Goal: Use online tool/utility: Utilize a website feature to perform a specific function

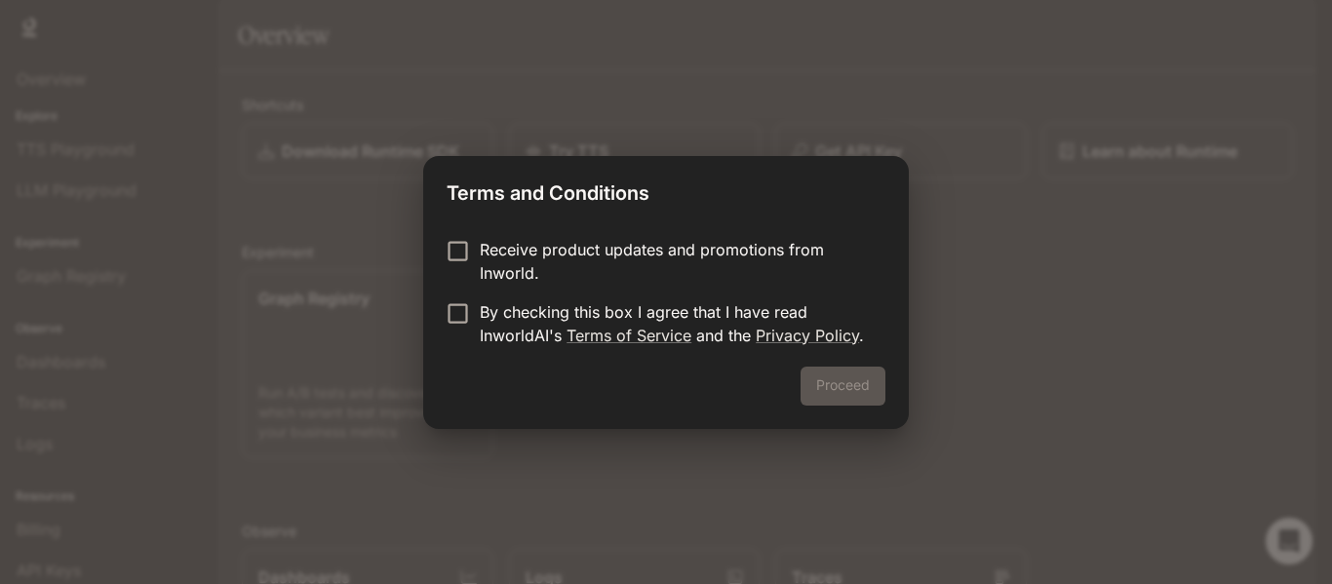
click at [483, 284] on form "Receive product updates and promotions from Inworld. By checking this box I agr…" at bounding box center [666, 292] width 439 height 109
click at [496, 313] on p "By checking this box I agree that I have read InworldAI's Terms of Service and …" at bounding box center [675, 323] width 390 height 47
click at [489, 254] on p "Receive product updates and promotions from Inworld." at bounding box center [675, 261] width 390 height 47
click at [814, 399] on button "Proceed" at bounding box center [843, 386] width 85 height 39
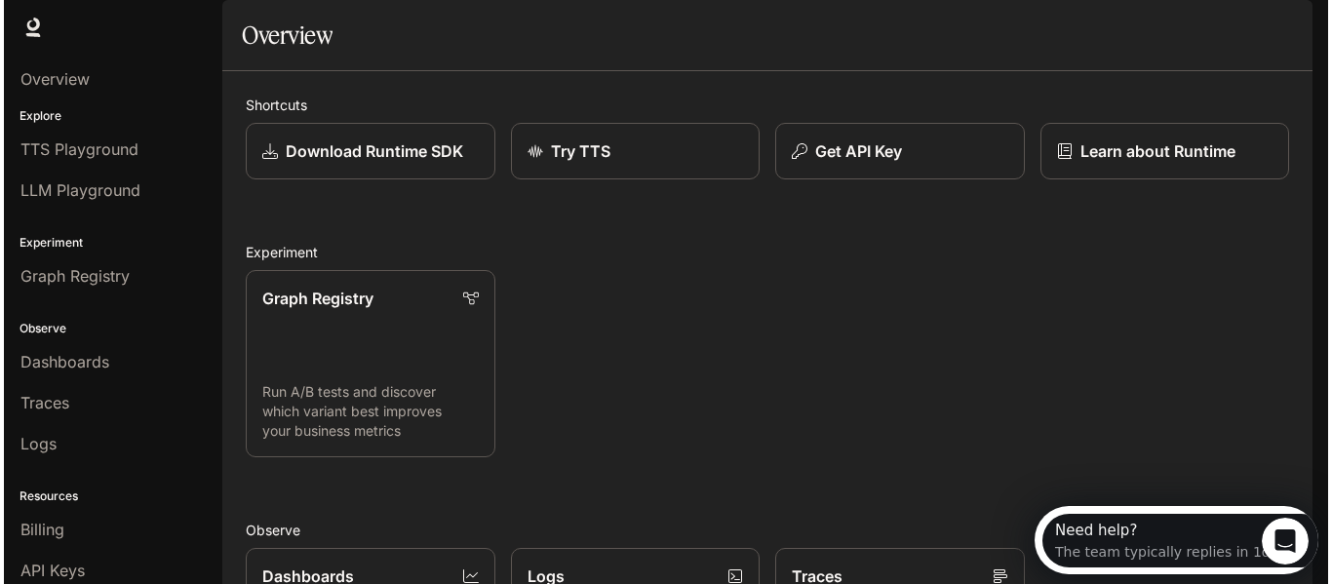
scroll to position [2, 0]
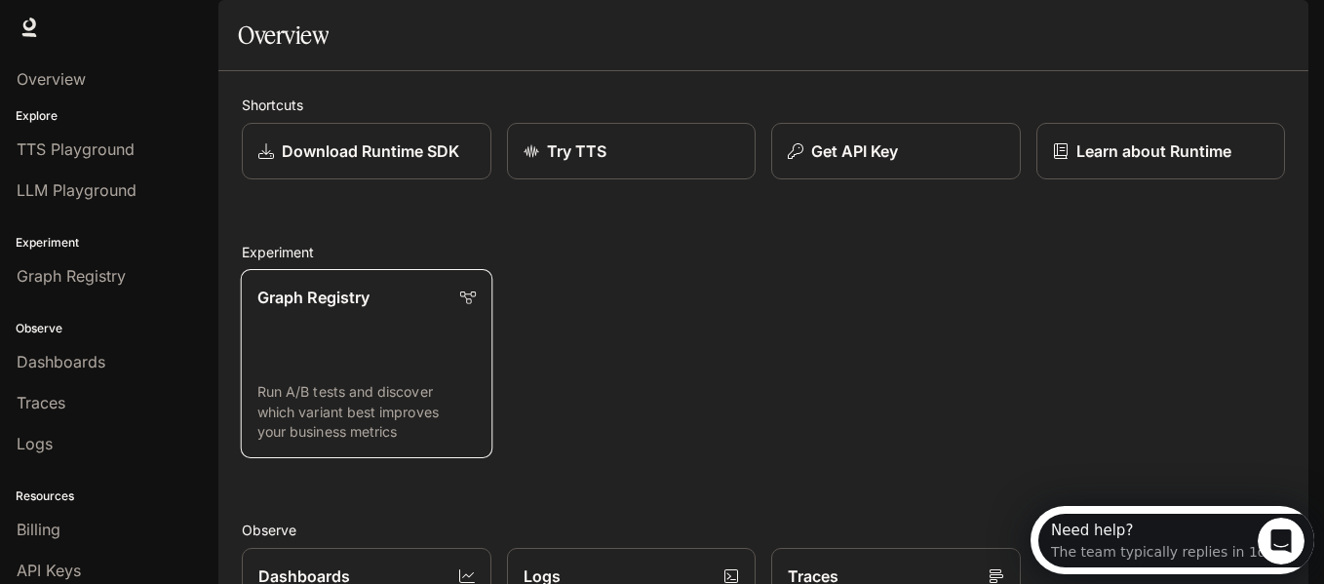
click at [380, 421] on link "Graph Registry Run A/B tests and discover which variant best improves your busi…" at bounding box center [367, 363] width 252 height 189
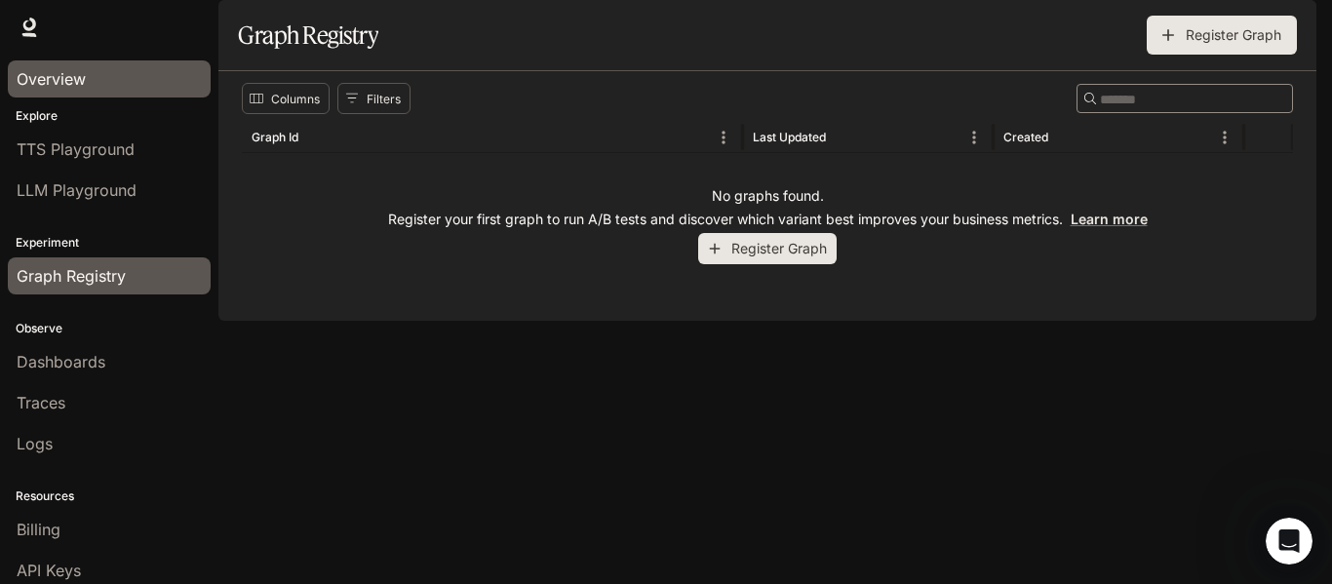
click at [91, 95] on link "Overview" at bounding box center [109, 78] width 203 height 37
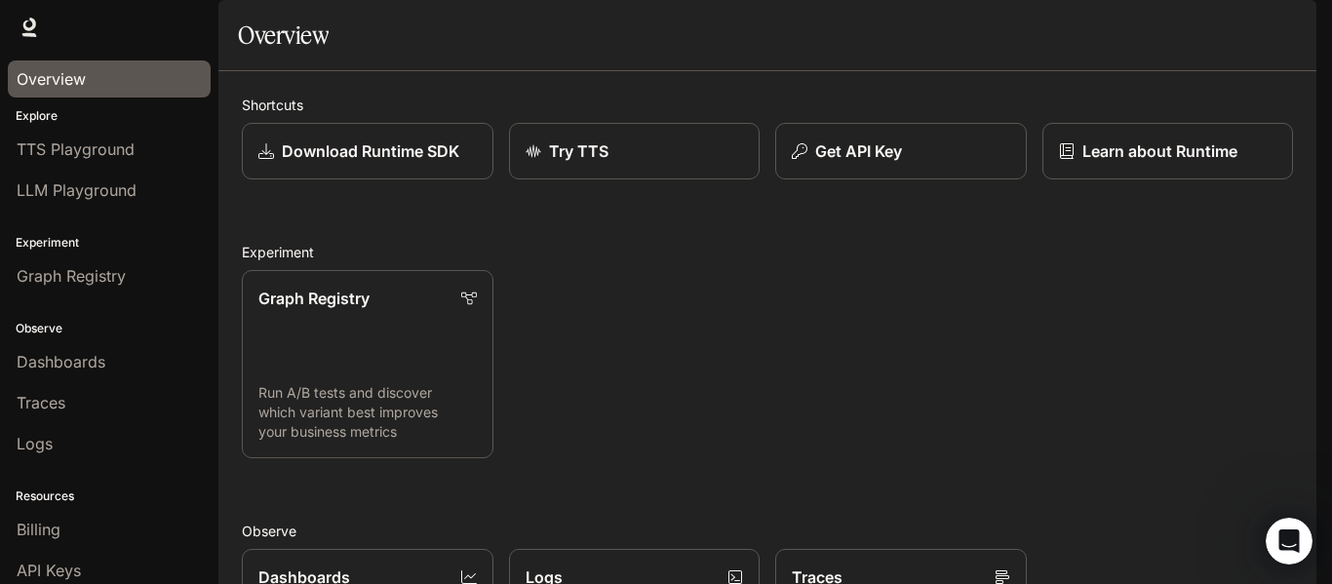
scroll to position [3, 0]
click at [427, 365] on link "Graph Registry Run A/B tests and discover which variant best improves your busi…" at bounding box center [368, 364] width 254 height 190
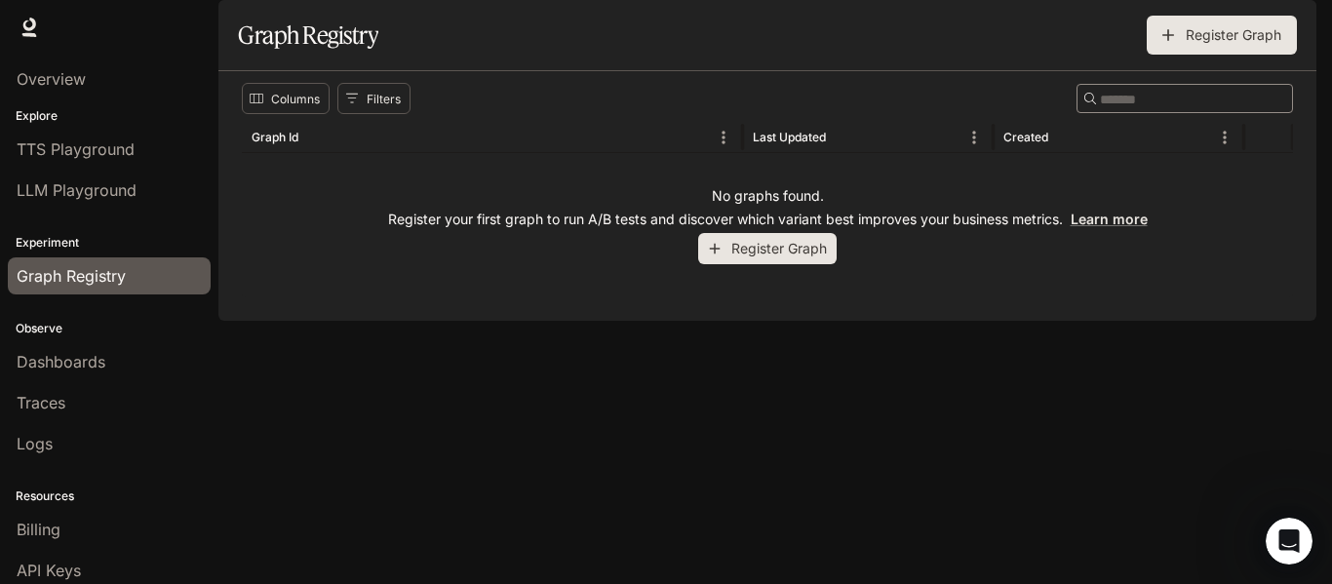
click at [709, 257] on icon "button" at bounding box center [715, 249] width 18 height 18
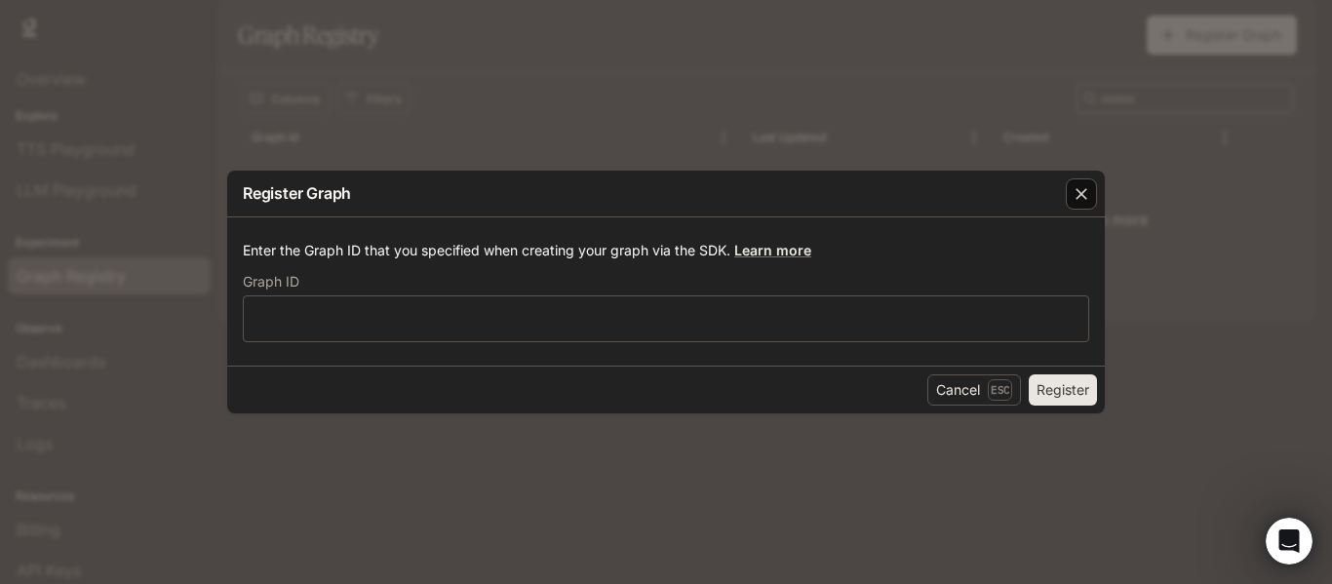
click at [1073, 203] on icon "button" at bounding box center [1082, 194] width 20 height 20
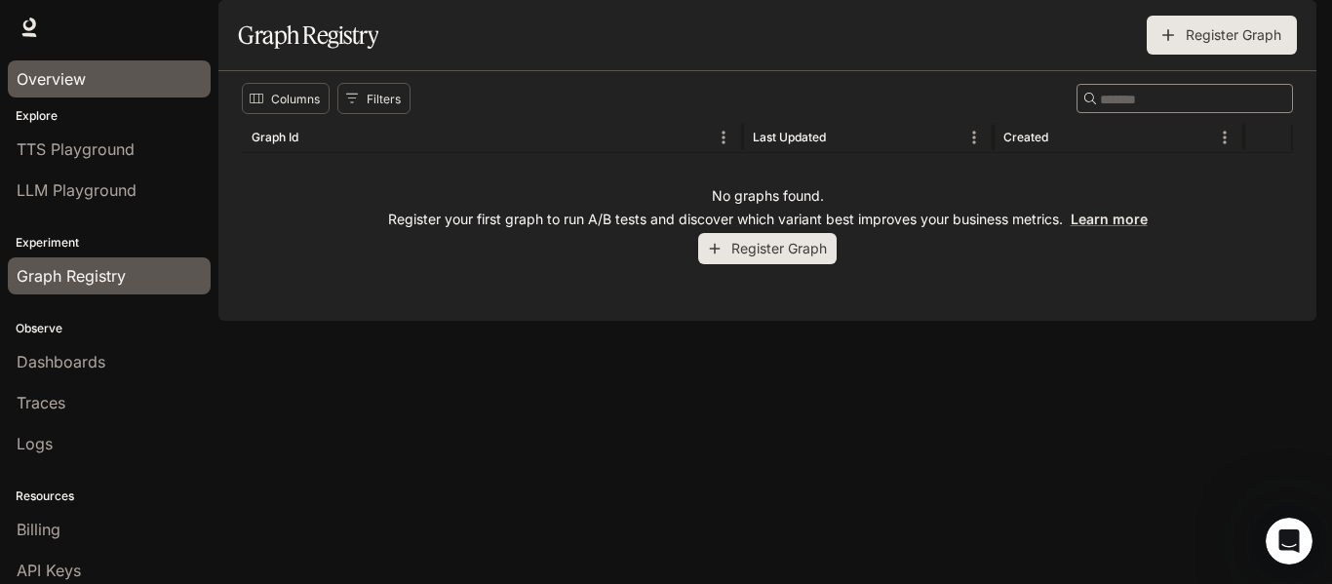
click at [119, 89] on div "Overview" at bounding box center [109, 78] width 185 height 23
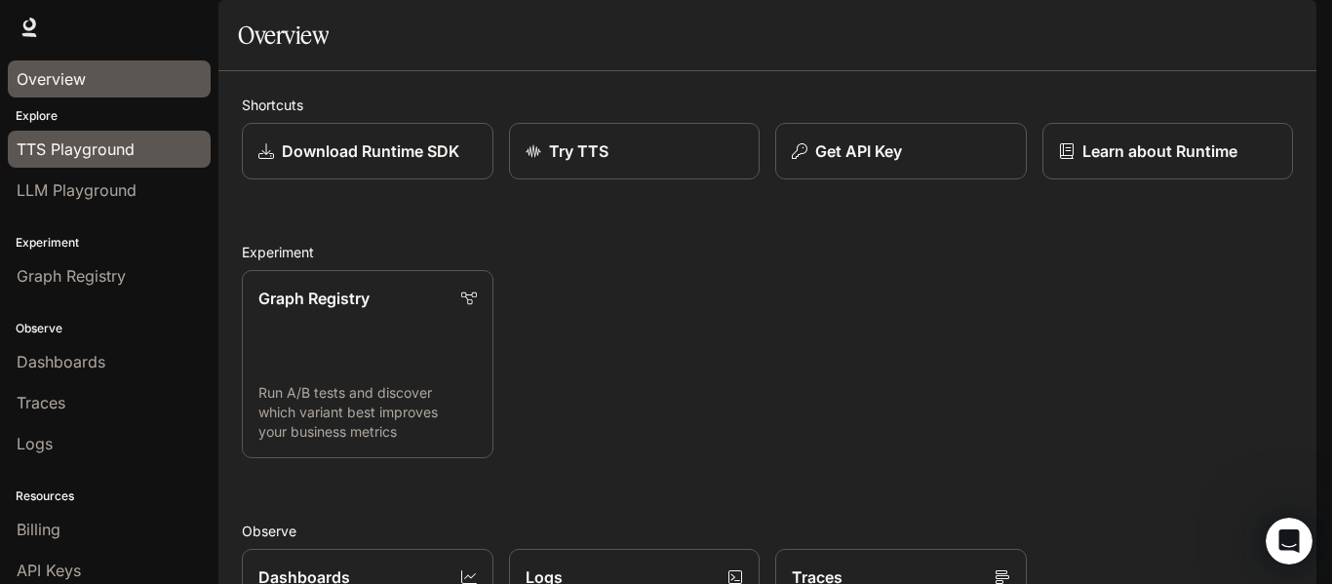
click at [125, 147] on span "TTS Playground" at bounding box center [76, 149] width 118 height 23
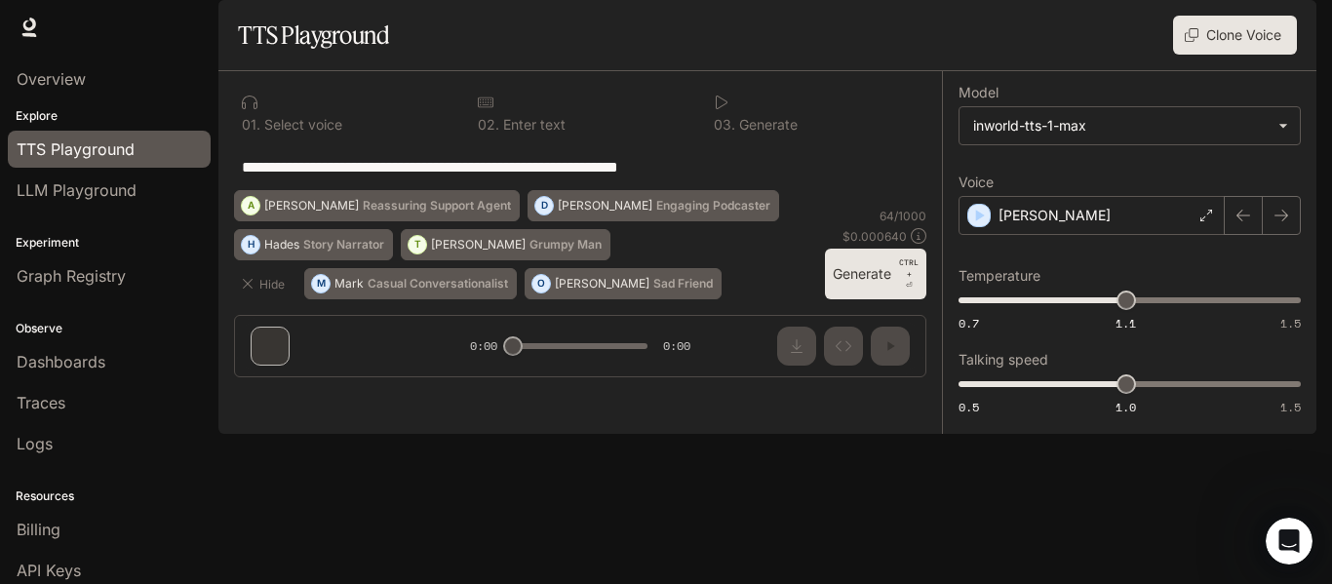
drag, startPoint x: 720, startPoint y: 225, endPoint x: 183, endPoint y: 236, distance: 536.5
click at [218, 236] on main "**********" at bounding box center [767, 217] width 1098 height 434
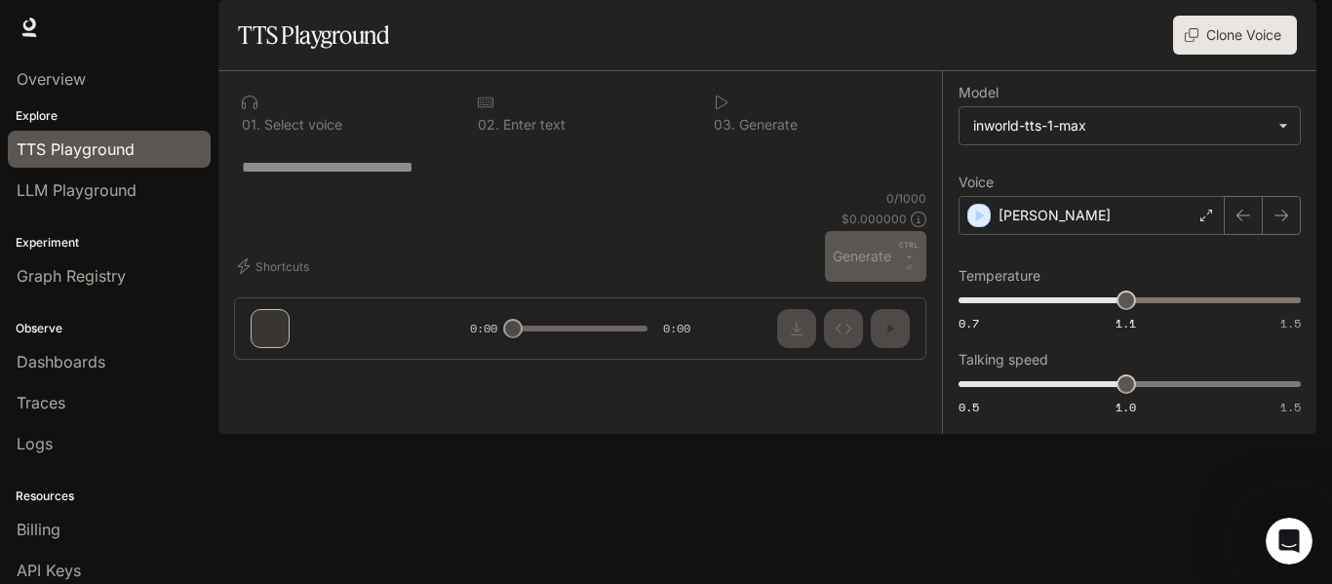
paste textarea "**********"
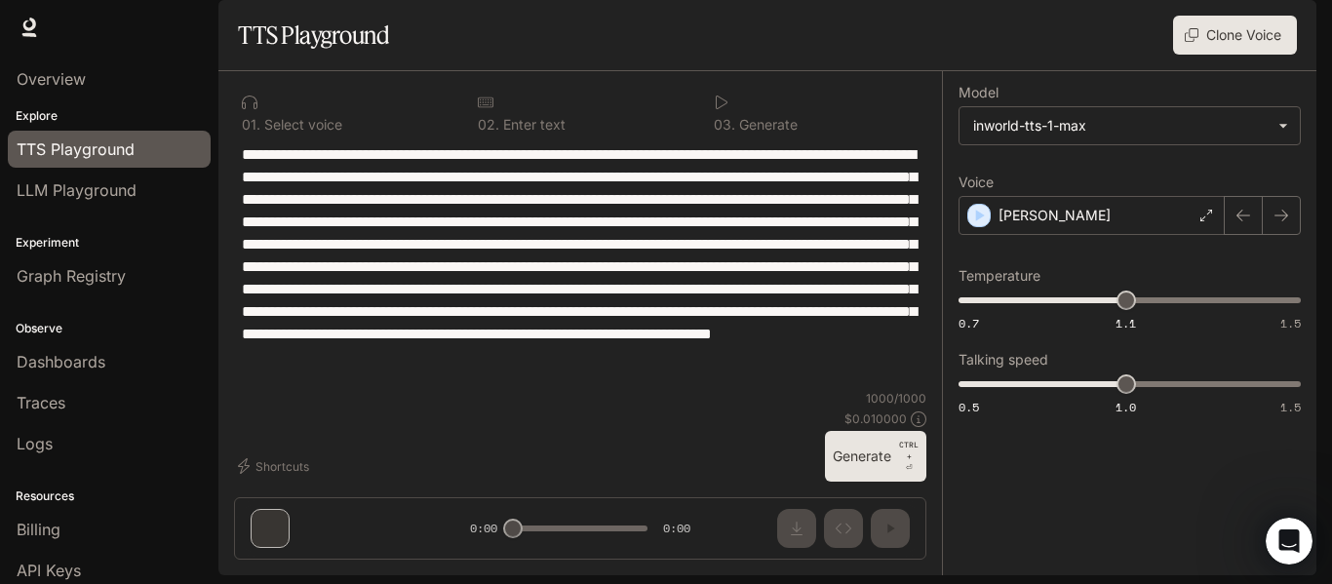
type textarea "**********"
click at [528, 482] on div "Shortcuts" at bounding box center [525, 466] width 583 height 31
